Goal: Information Seeking & Learning: Understand process/instructions

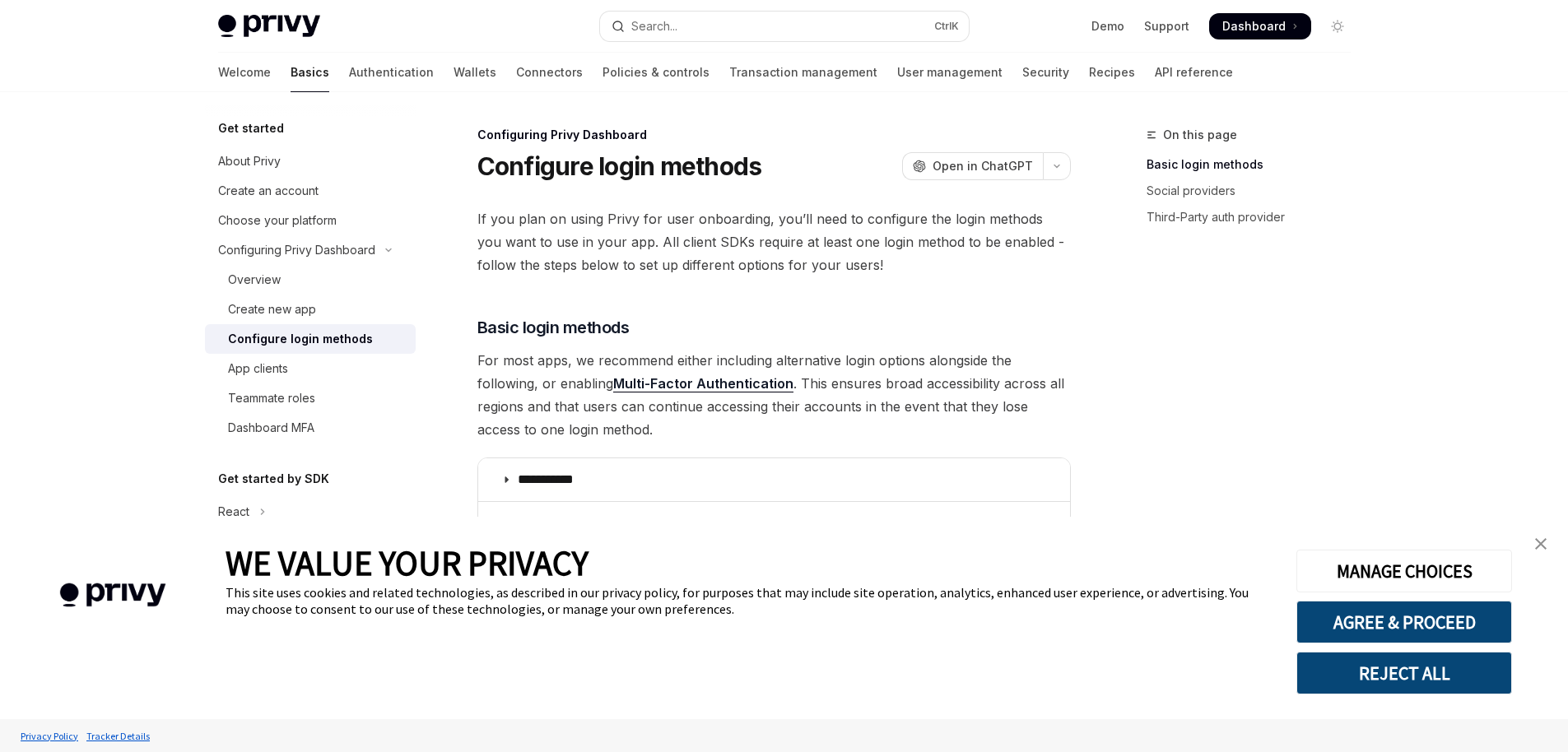
type textarea "*"
click at [1430, 610] on button "AGREE & PROCEED" at bounding box center [1404, 622] width 215 height 43
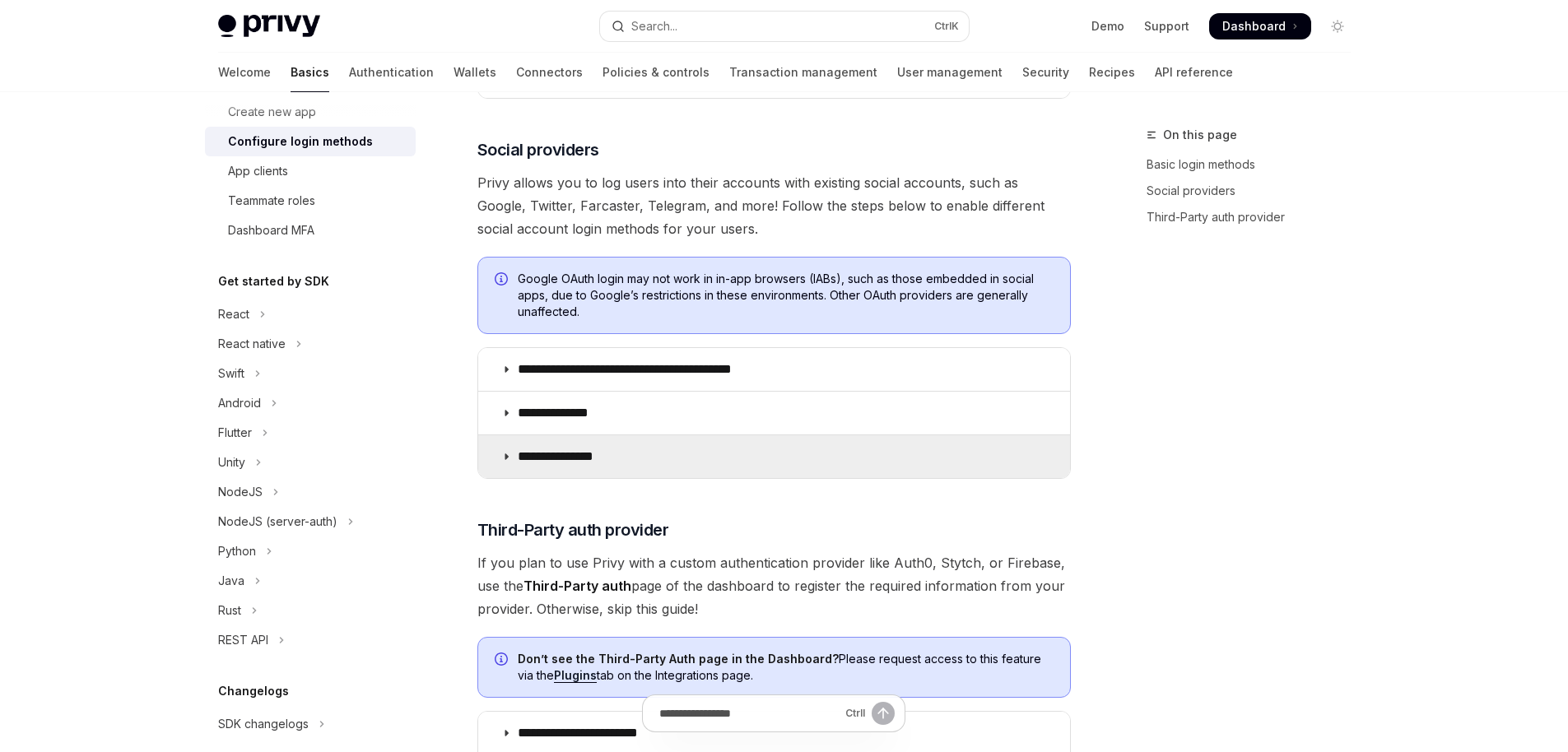
scroll to position [494, 0]
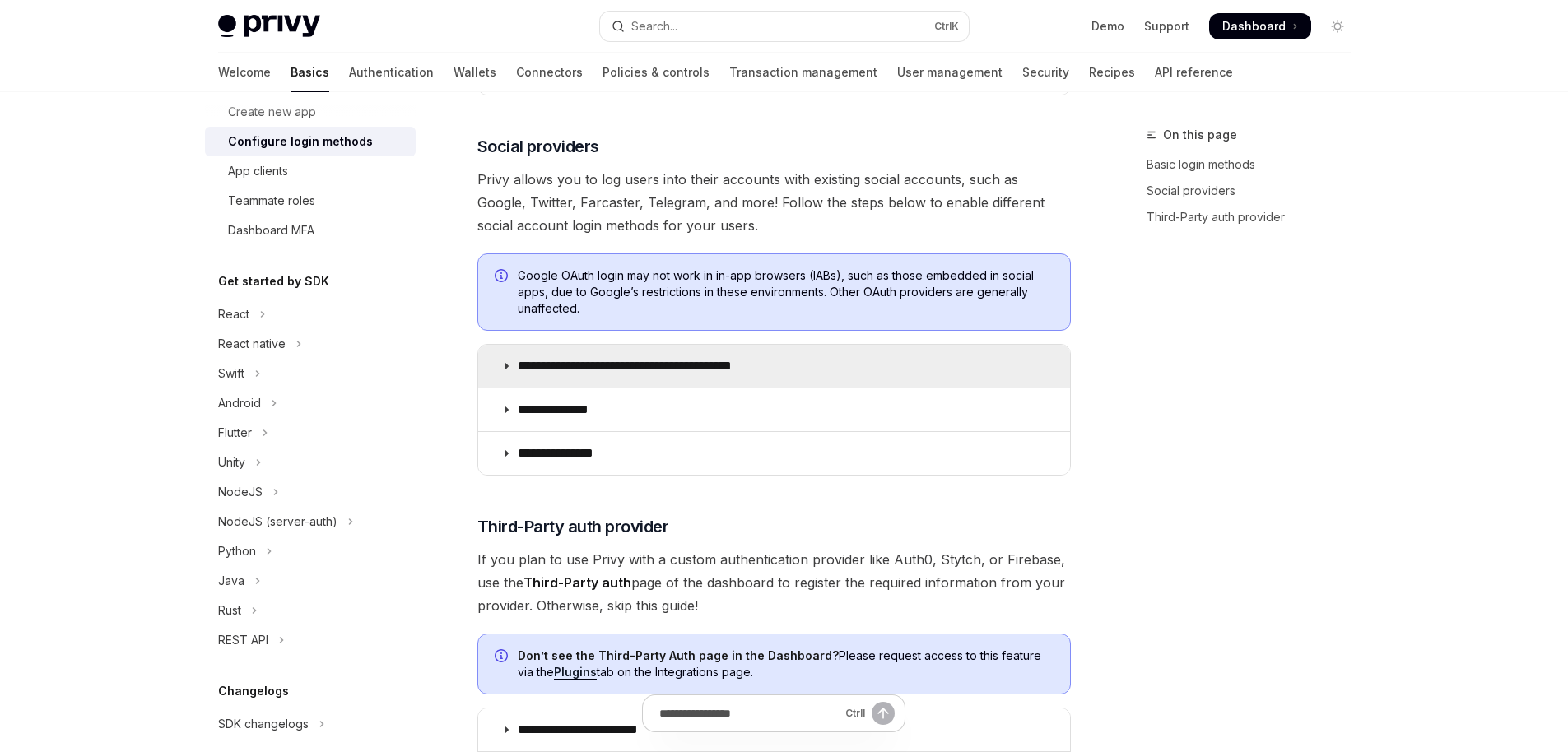
click at [648, 378] on summary "**********" at bounding box center [774, 366] width 591 height 43
